Goal: Task Accomplishment & Management: Manage account settings

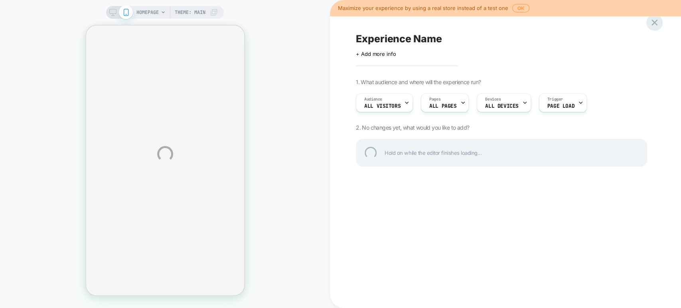
click at [654, 24] on div at bounding box center [655, 22] width 16 height 16
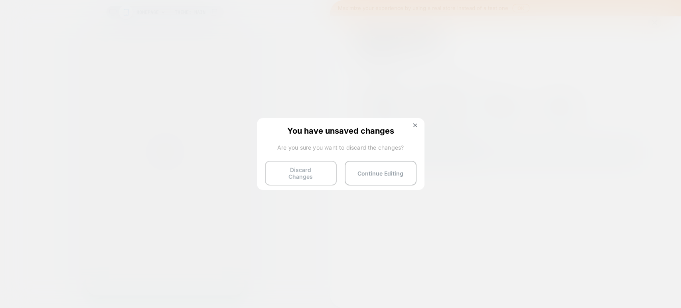
click at [318, 165] on button "Discard Changes" at bounding box center [301, 173] width 72 height 25
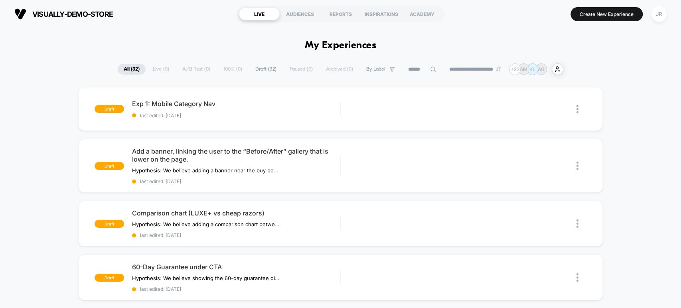
click at [430, 69] on icon at bounding box center [433, 69] width 6 height 6
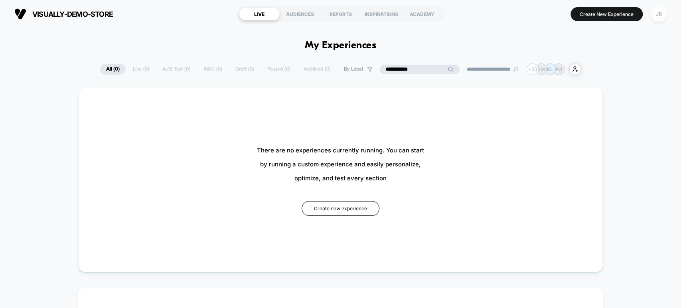
type input "**********"
click at [656, 10] on div "JR" at bounding box center [659, 14] width 16 height 16
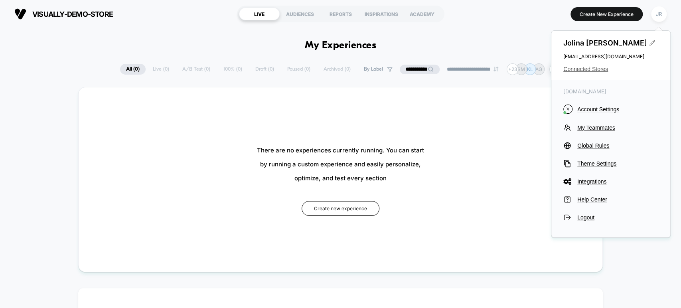
click at [597, 68] on span "Connected Stores" at bounding box center [611, 69] width 95 height 6
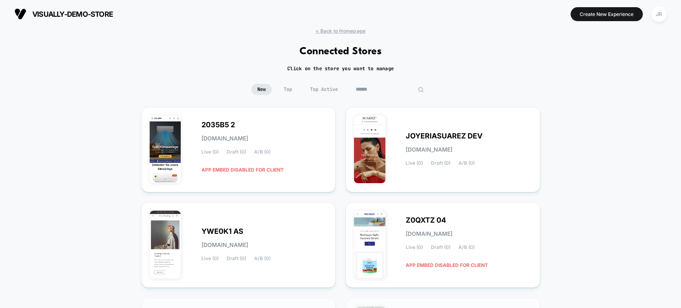
click at [379, 90] on input at bounding box center [390, 89] width 80 height 11
paste input "**********"
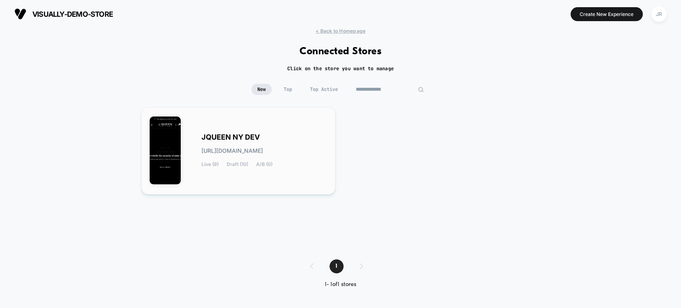
type input "**********"
click at [313, 132] on div "JQUEEN NY DEV jqueen-ny_dev.myshopify.com Live (9) Draft (10) A/B (0)" at bounding box center [239, 150] width 178 height 71
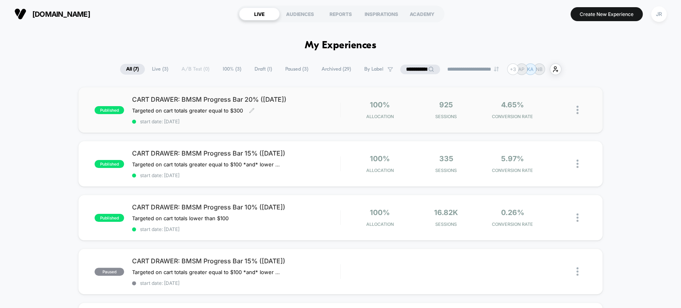
click at [307, 119] on span "start date: 9/25/2025" at bounding box center [236, 122] width 208 height 6
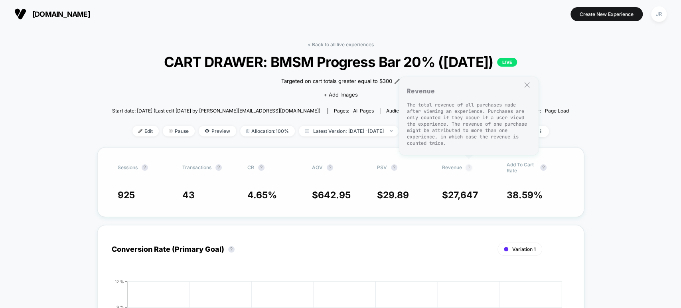
click at [469, 167] on button "?" at bounding box center [469, 167] width 6 height 6
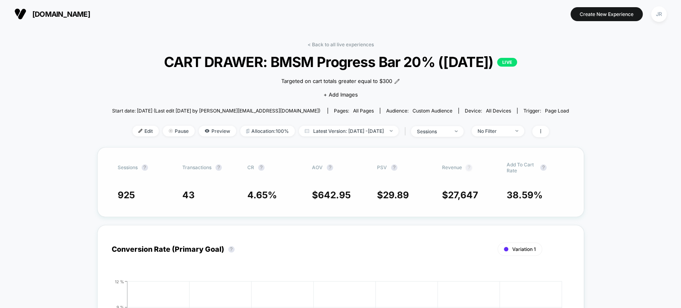
click at [469, 167] on button "?" at bounding box center [469, 167] width 6 height 6
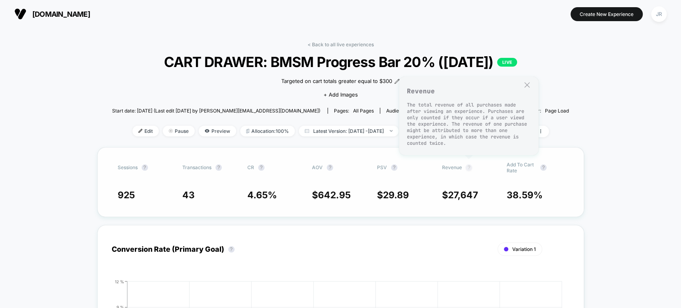
click at [469, 165] on button "?" at bounding box center [469, 167] width 6 height 6
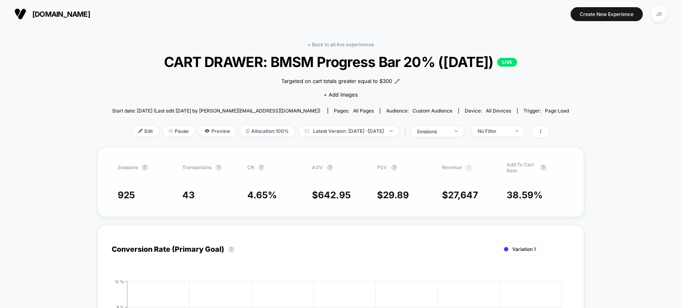
click at [469, 165] on button "?" at bounding box center [469, 167] width 6 height 6
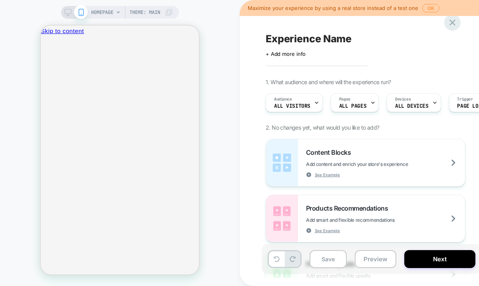
click at [451, 22] on icon at bounding box center [452, 23] width 6 height 6
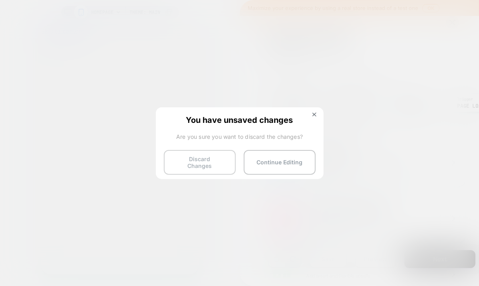
click at [201, 154] on button "Discard Changes" at bounding box center [200, 162] width 72 height 25
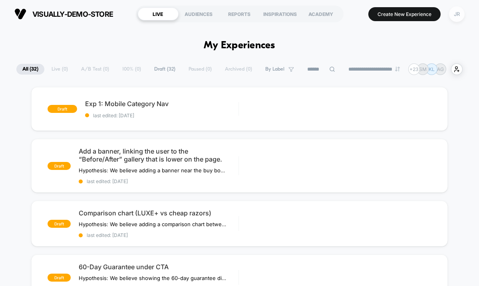
click at [453, 10] on div "JR" at bounding box center [457, 14] width 16 height 16
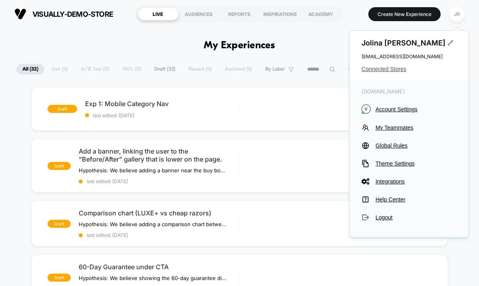
click at [379, 66] on span "Connected Stores" at bounding box center [408, 69] width 95 height 6
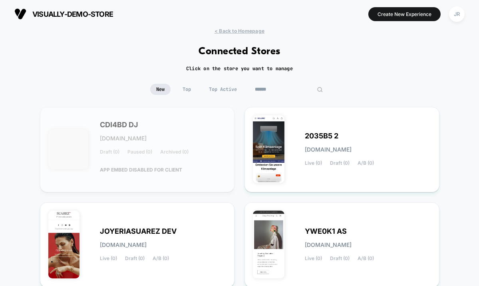
click at [274, 90] on input at bounding box center [289, 89] width 80 height 11
paste input "**********"
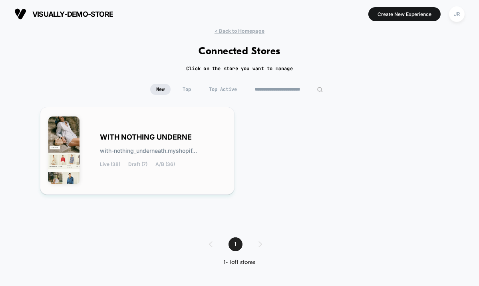
type input "**********"
click at [220, 175] on div "WITH NOTHING UNDERNE with-nothing_underneath.myshopif... Live (38) Draft (7) A/…" at bounding box center [137, 150] width 178 height 71
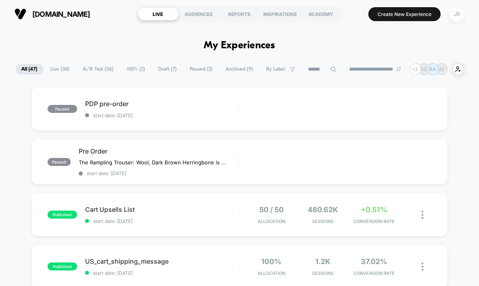
click at [454, 14] on div "JR" at bounding box center [457, 14] width 16 height 16
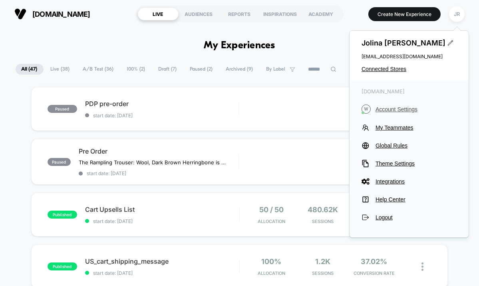
click at [385, 108] on span "Account Settings" at bounding box center [415, 109] width 81 height 6
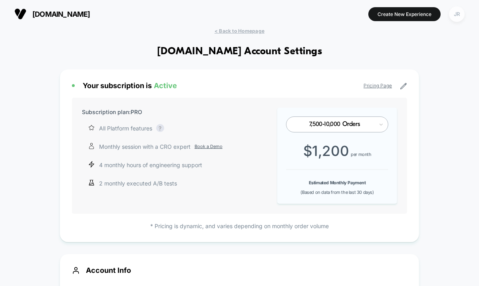
click at [456, 14] on div "JR" at bounding box center [457, 14] width 16 height 16
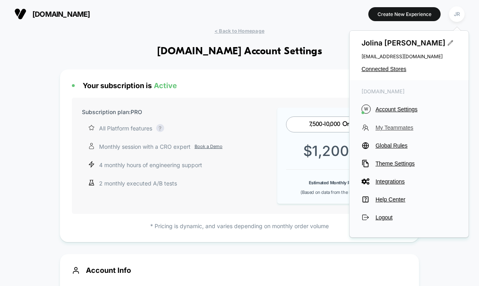
click at [404, 129] on span "My Teammates" at bounding box center [415, 128] width 81 height 6
